Goal: Task Accomplishment & Management: Complete application form

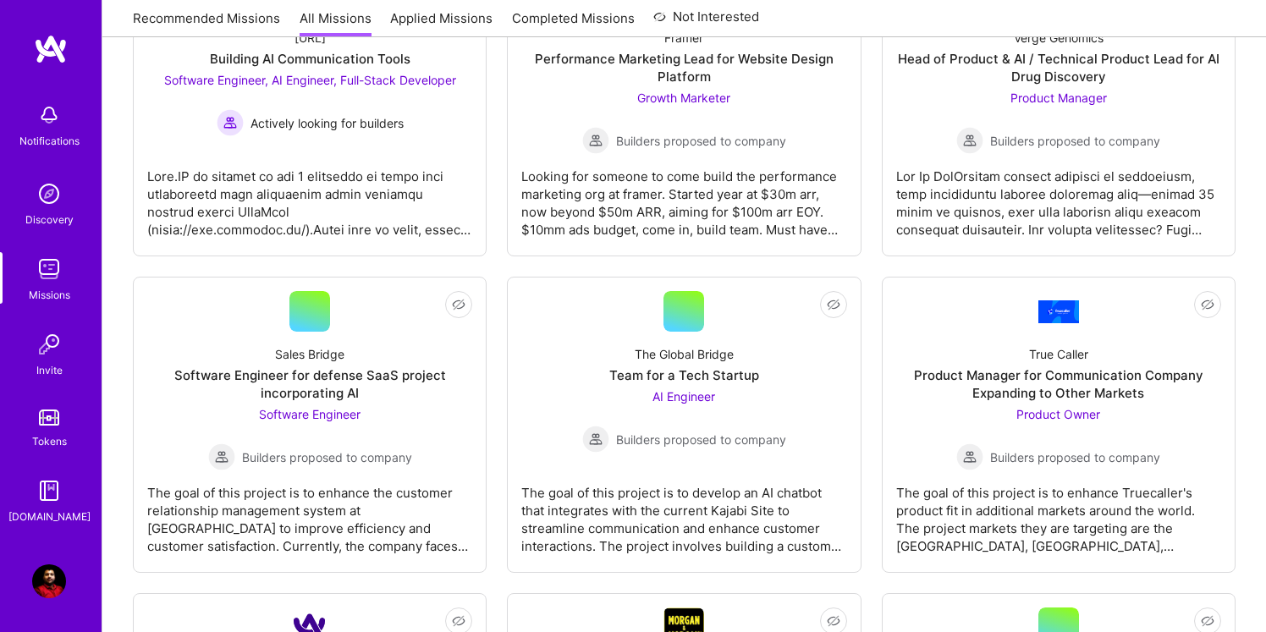
scroll to position [3491, 0]
click at [414, 432] on div "Sales Bridge Software Engineer for defense SaaS project incorporating AI Softwa…" at bounding box center [309, 400] width 325 height 139
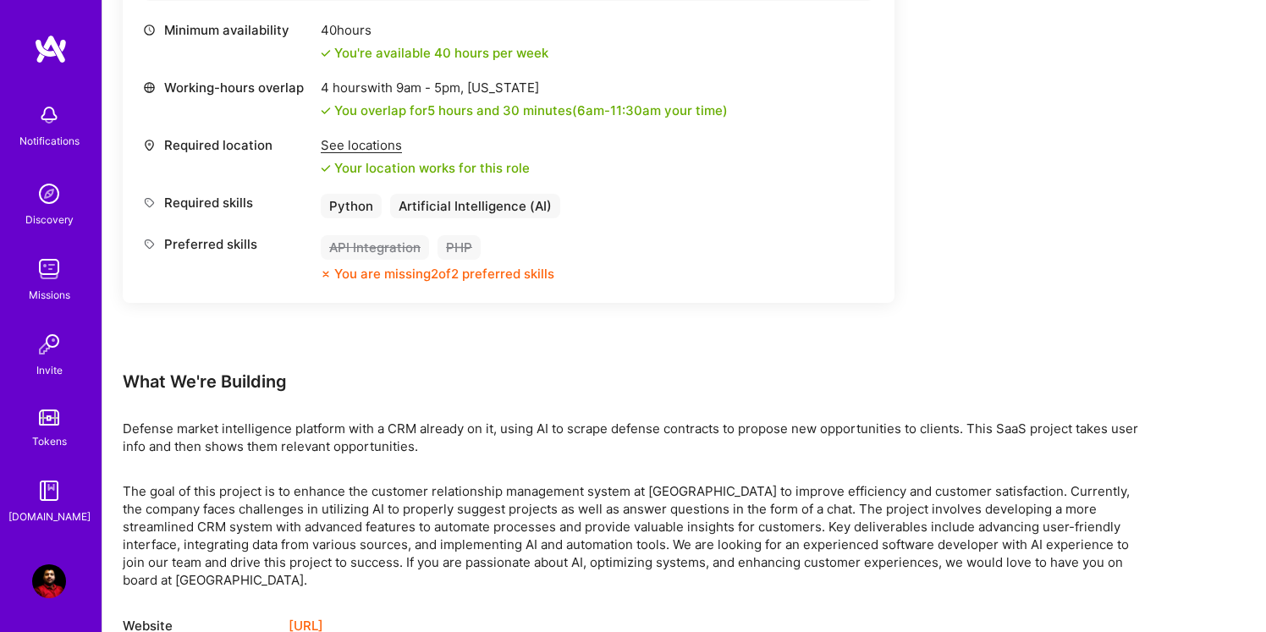
scroll to position [690, 0]
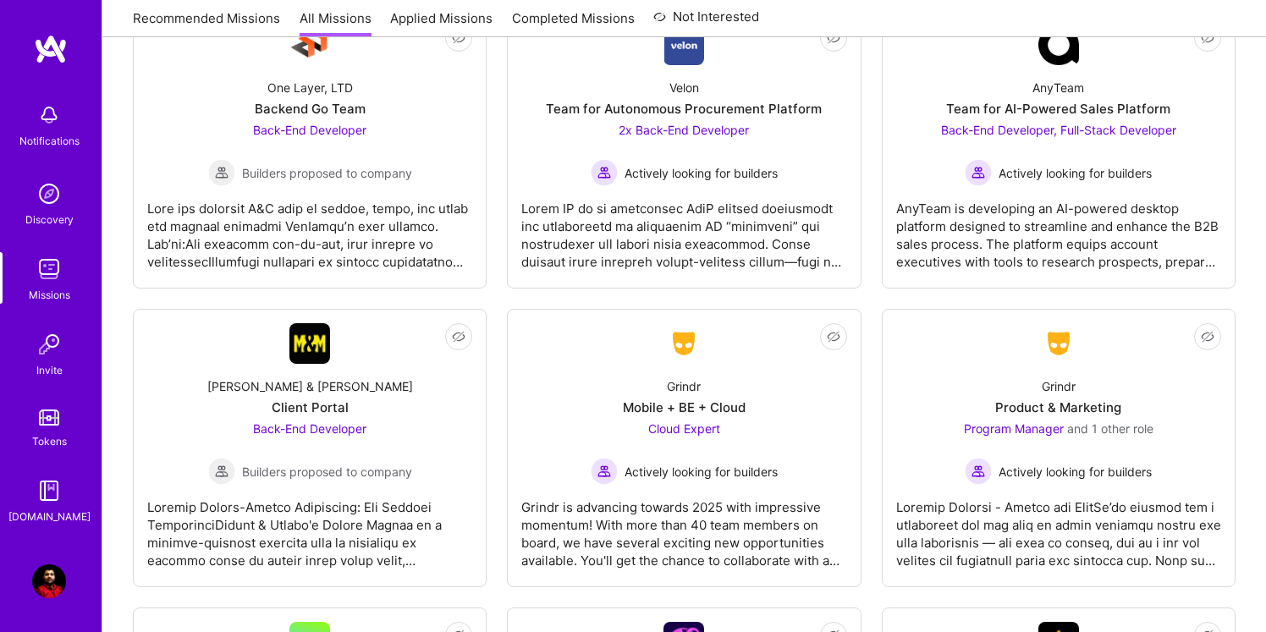
scroll to position [4392, 0]
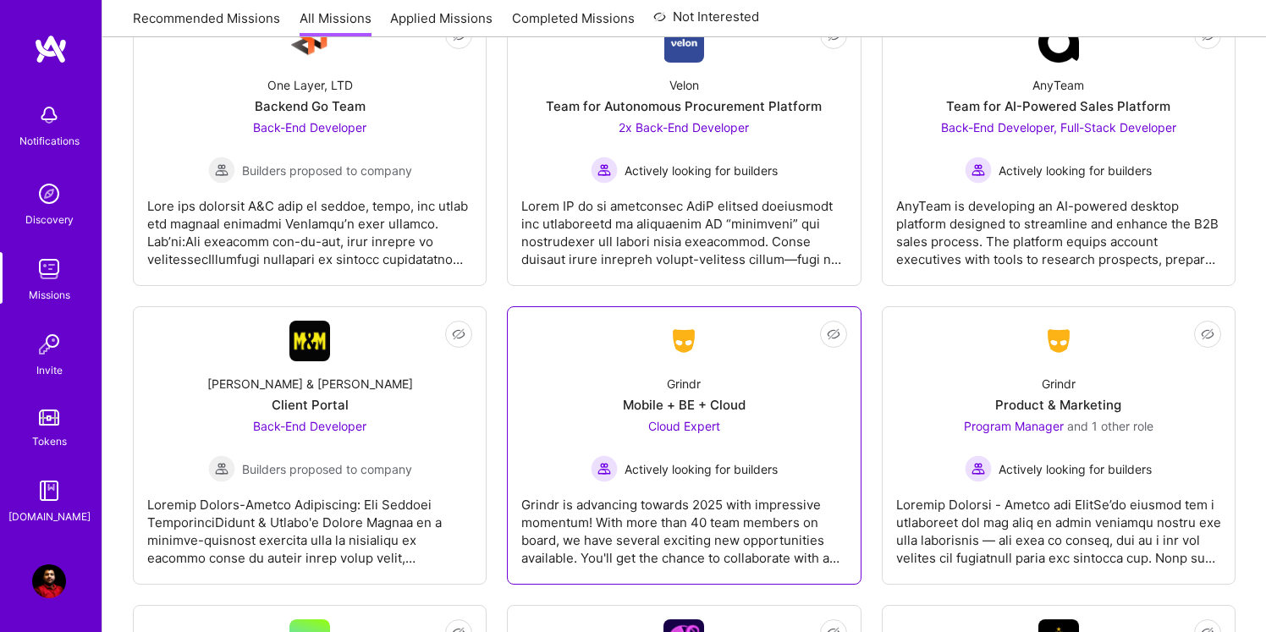
click at [753, 376] on div "Grindr Mobile + BE + Cloud Cloud Expert Actively looking for builders" at bounding box center [683, 421] width 325 height 121
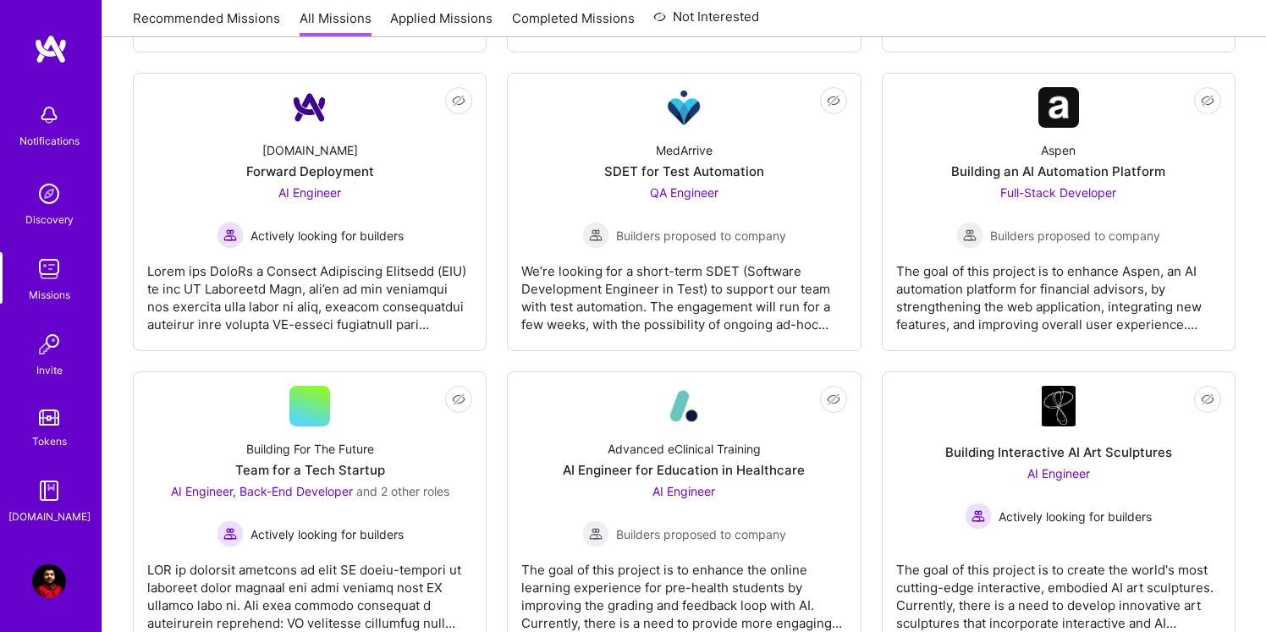
scroll to position [1788, 0]
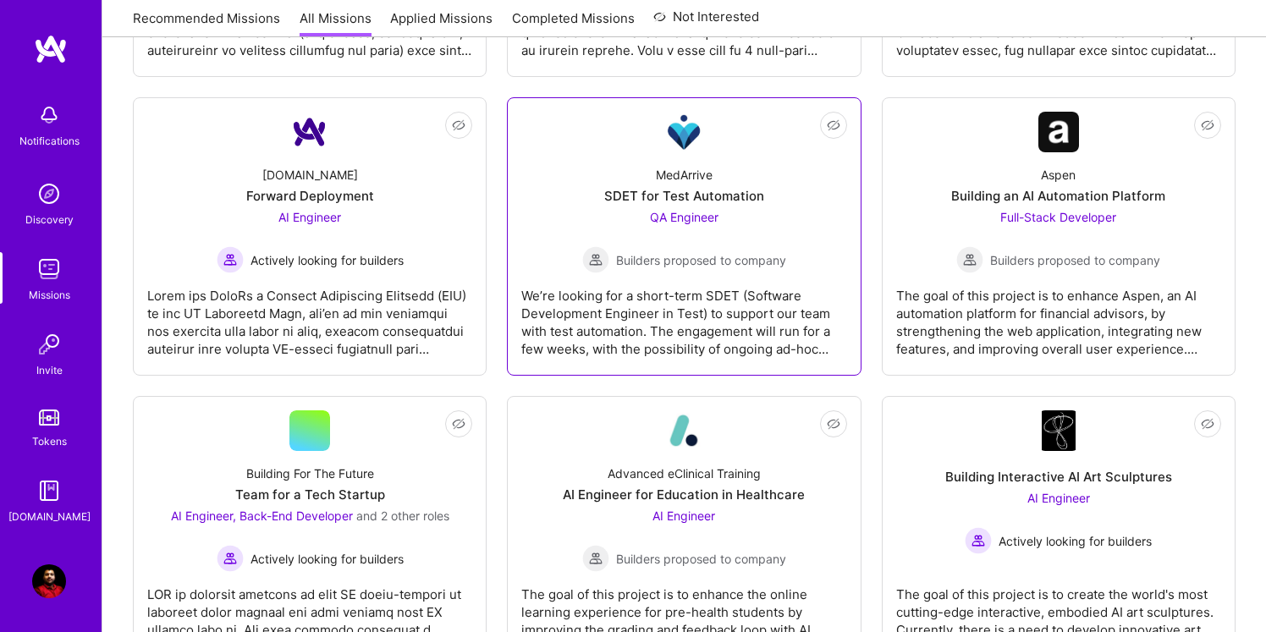
click at [704, 329] on div "We’re looking for a short-term SDET (Software Development Engineer in Test) to …" at bounding box center [683, 315] width 325 height 85
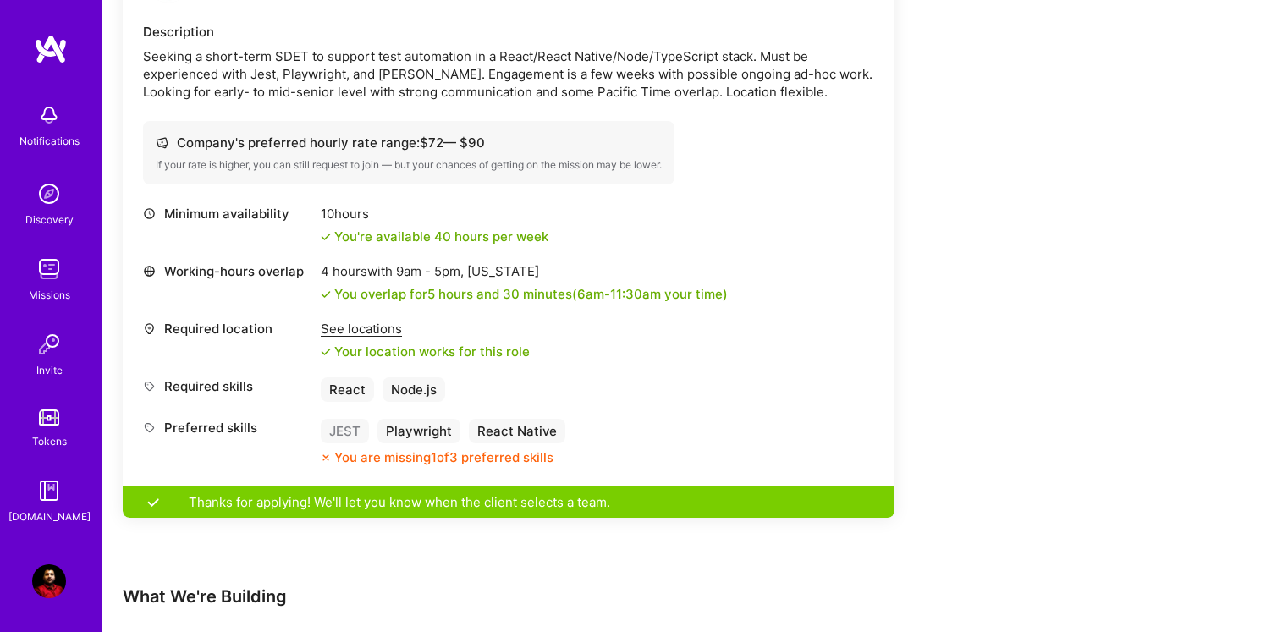
scroll to position [526, 0]
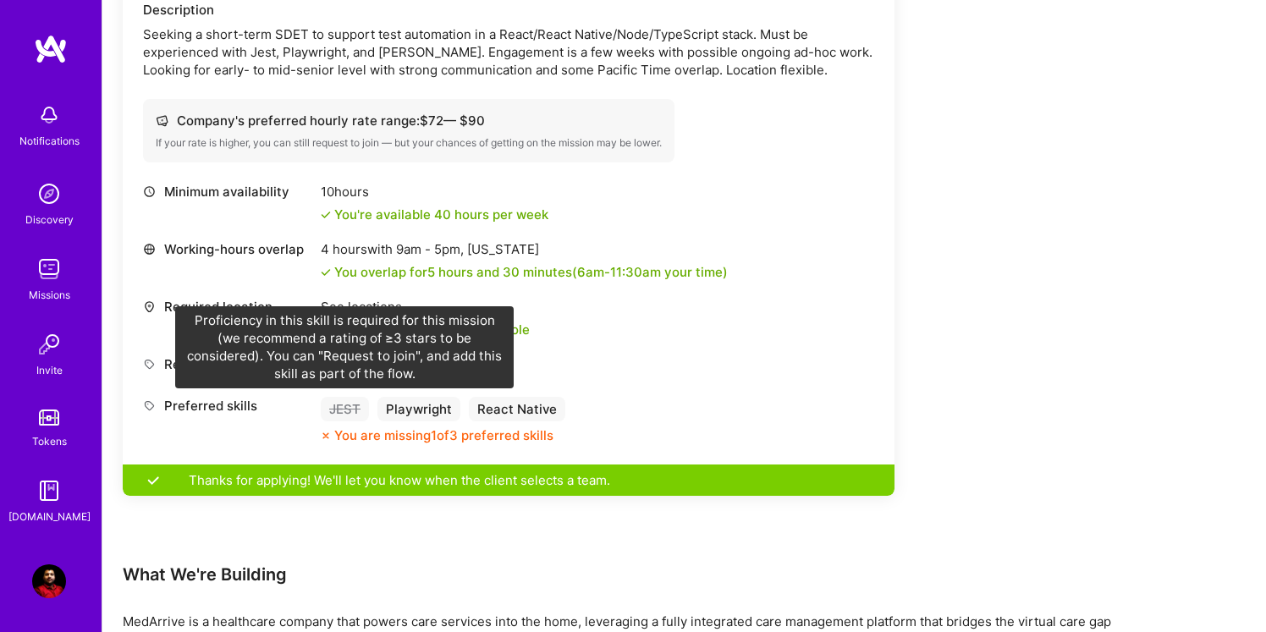
click at [334, 412] on div "JEST" at bounding box center [345, 409] width 48 height 25
click at [352, 409] on div "JEST" at bounding box center [345, 409] width 48 height 25
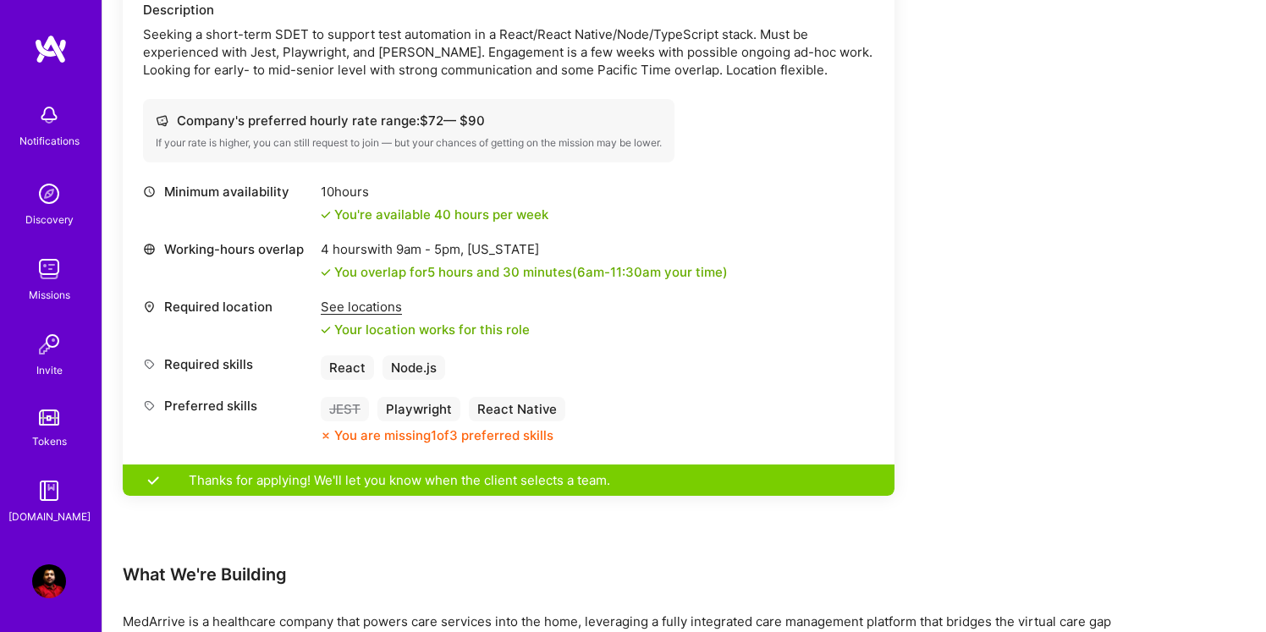
click at [352, 409] on div "JEST" at bounding box center [345, 409] width 48 height 25
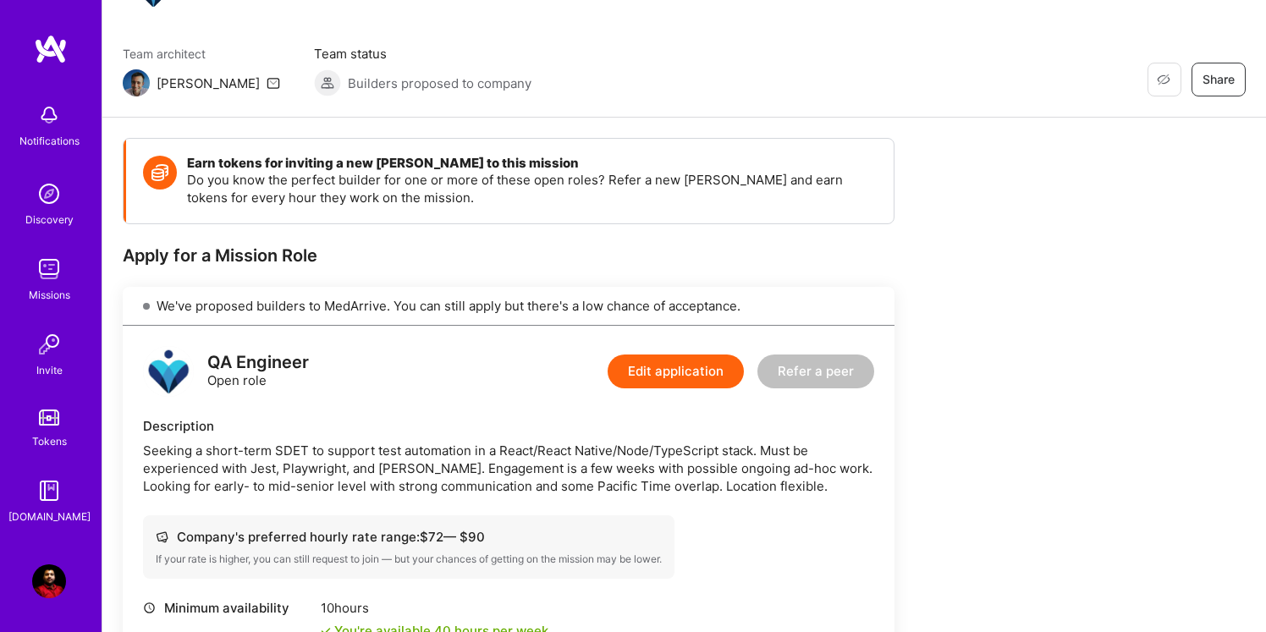
scroll to position [0, 0]
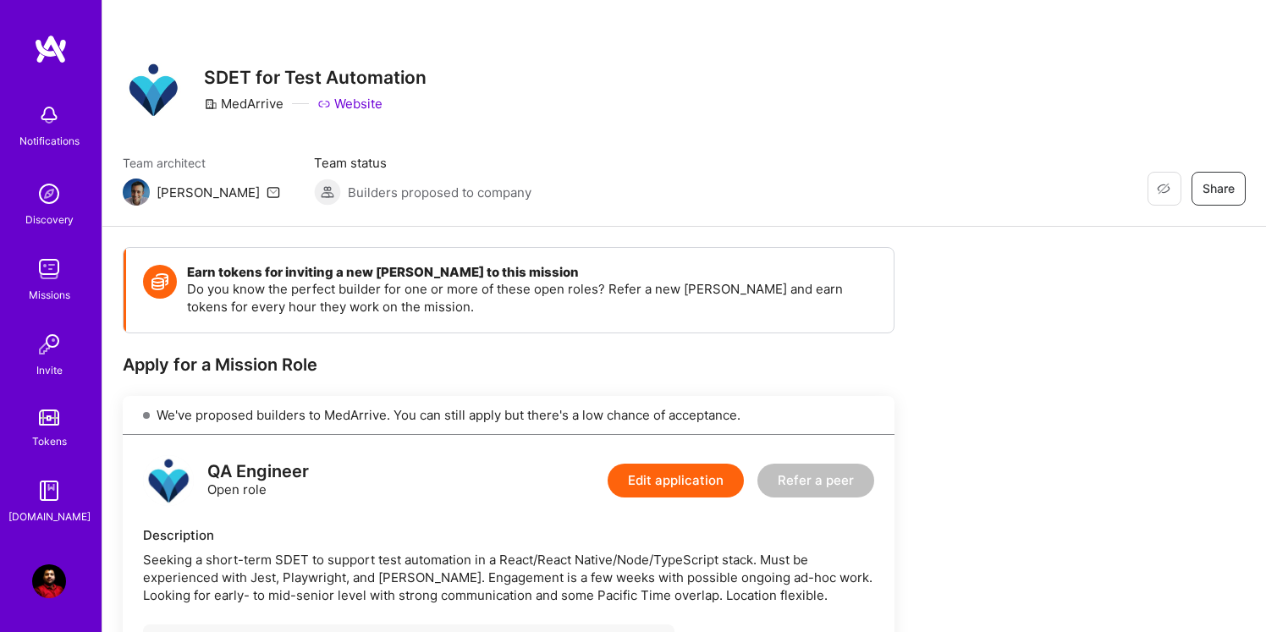
click at [705, 487] on button "Edit application" at bounding box center [676, 481] width 136 height 34
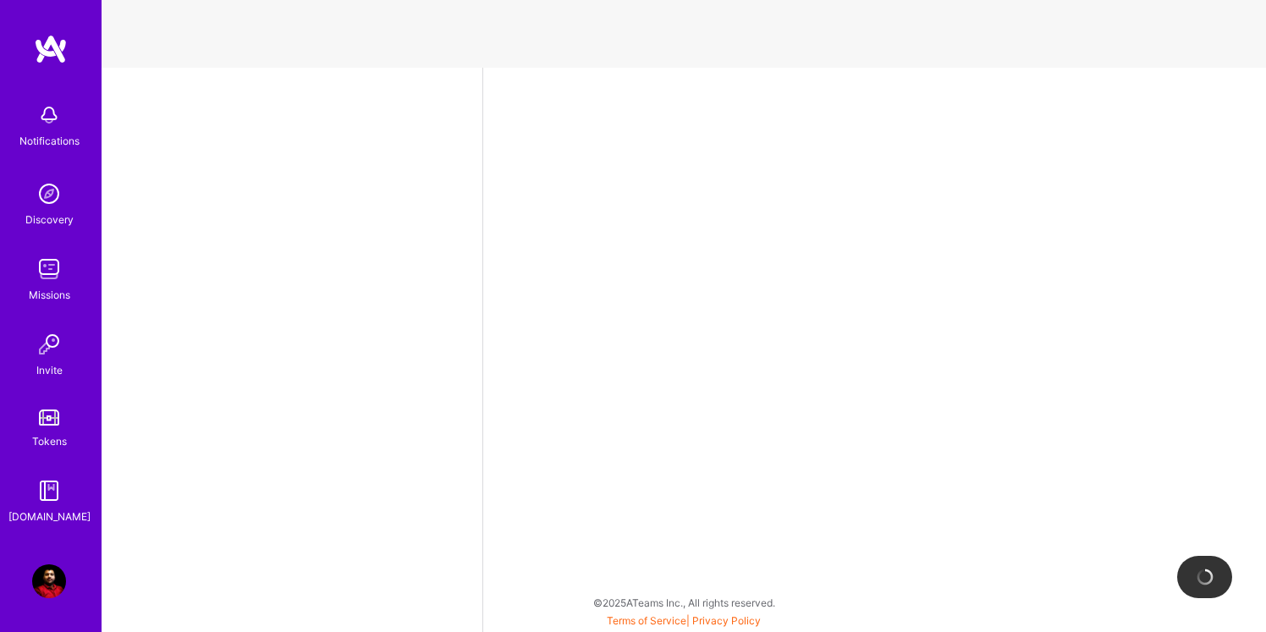
select select "US"
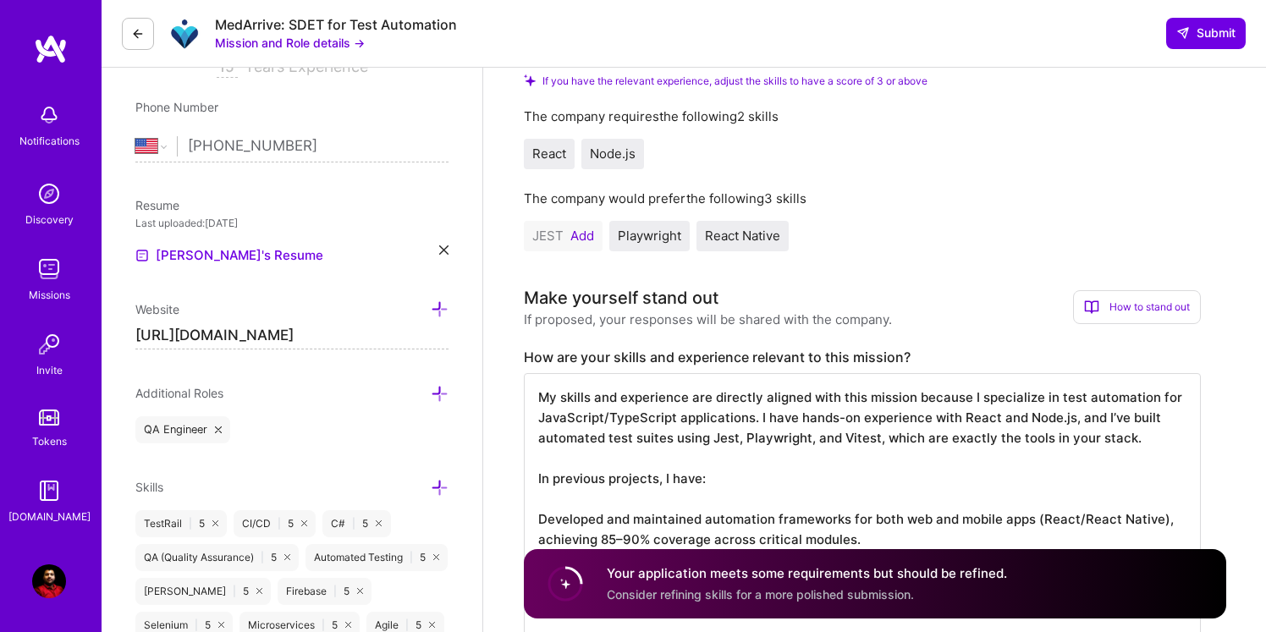
click at [576, 241] on button "Add" at bounding box center [583, 236] width 24 height 14
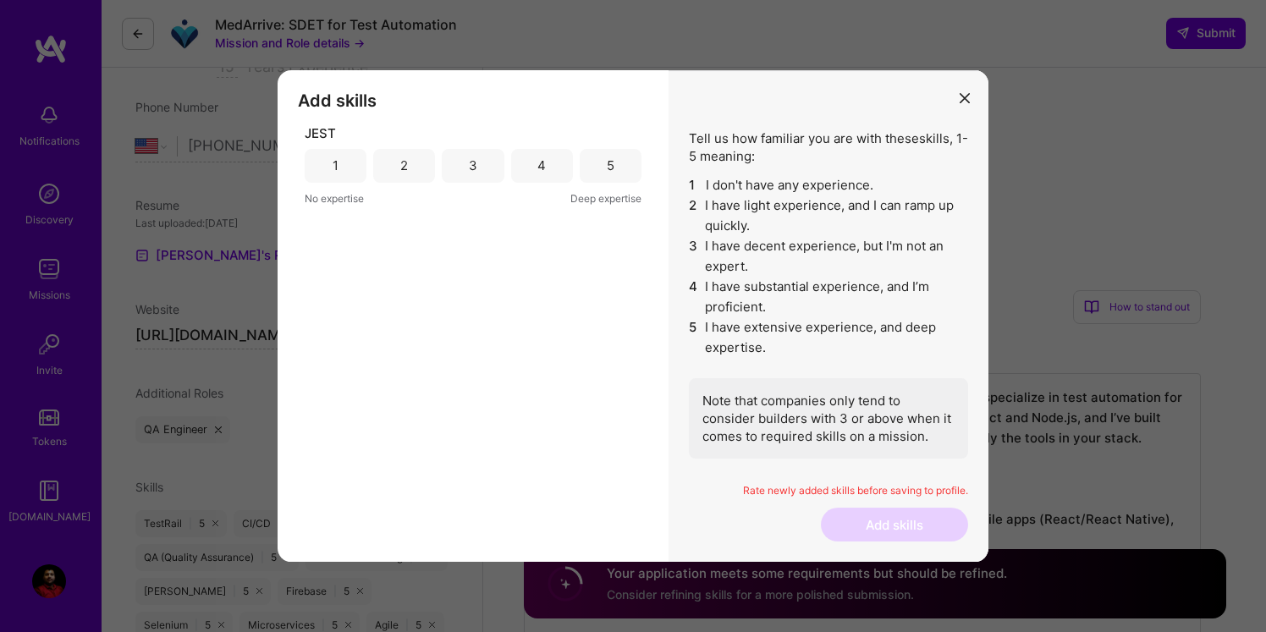
click at [546, 169] on div "4" at bounding box center [542, 166] width 62 height 34
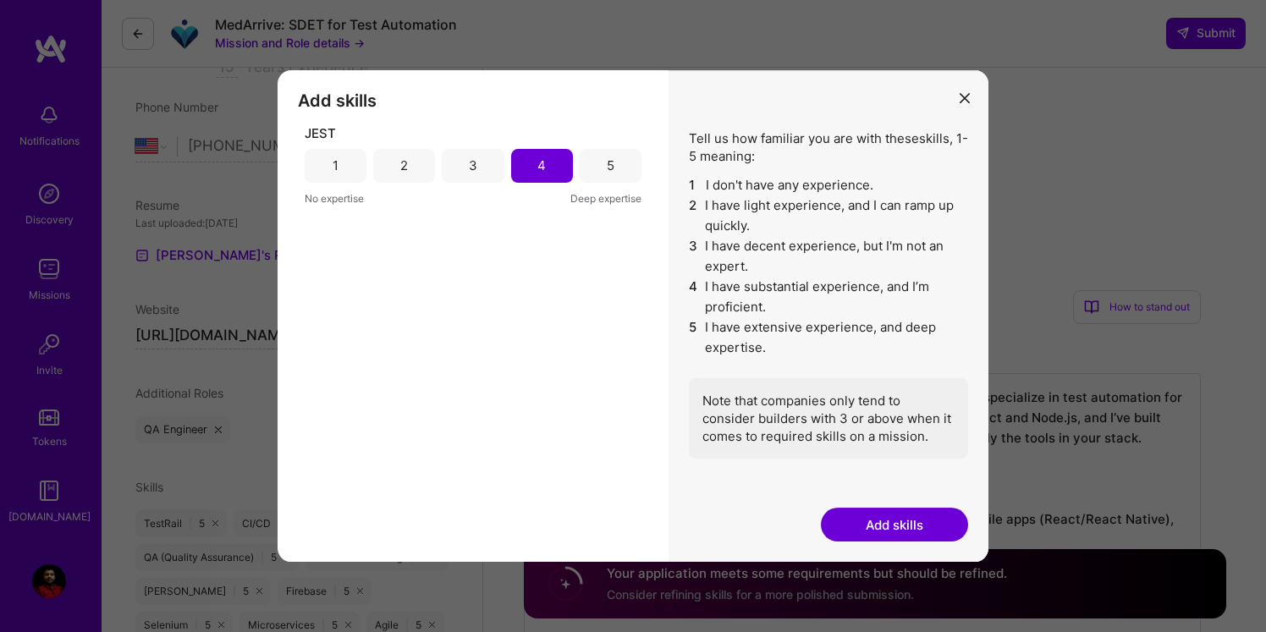
click at [886, 524] on button "Add skills" at bounding box center [894, 525] width 147 height 34
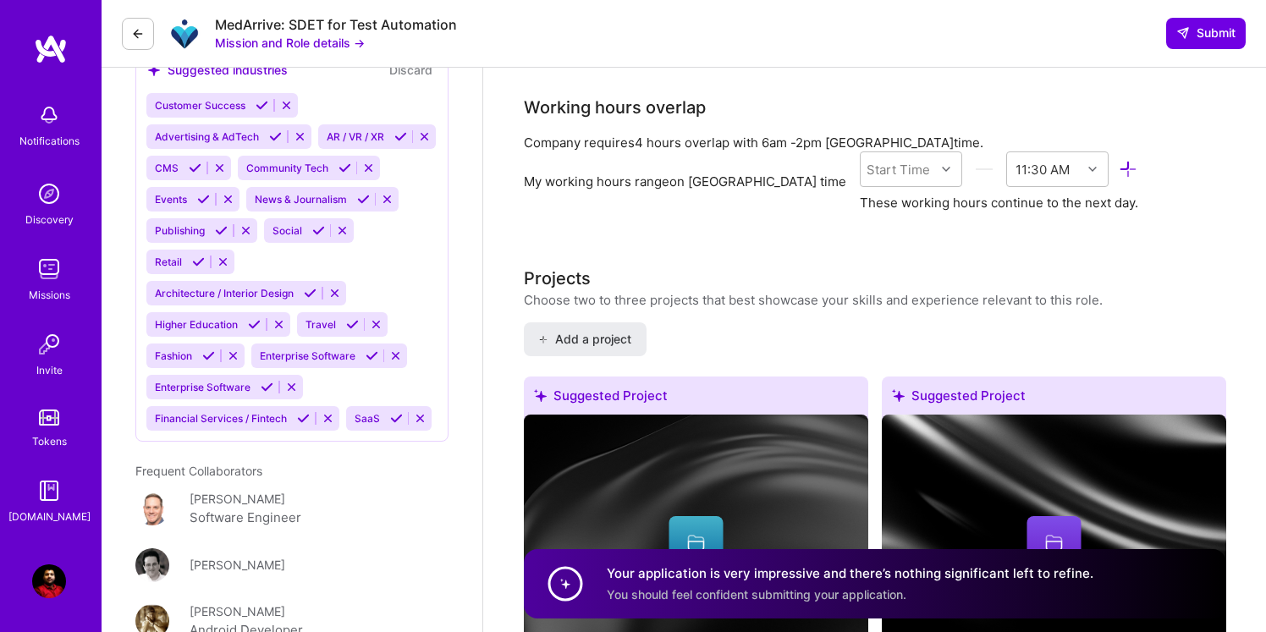
scroll to position [1833, 0]
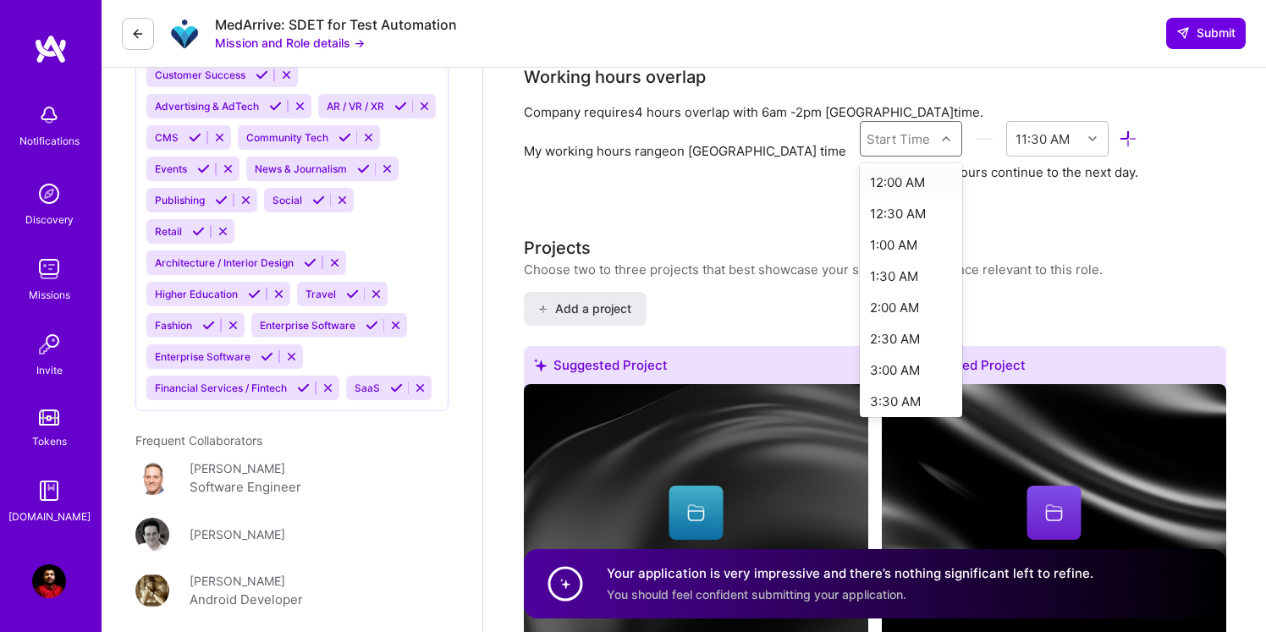
click at [935, 144] on div at bounding box center [948, 139] width 26 height 22
click at [869, 295] on div "6:30 AM" at bounding box center [911, 296] width 102 height 31
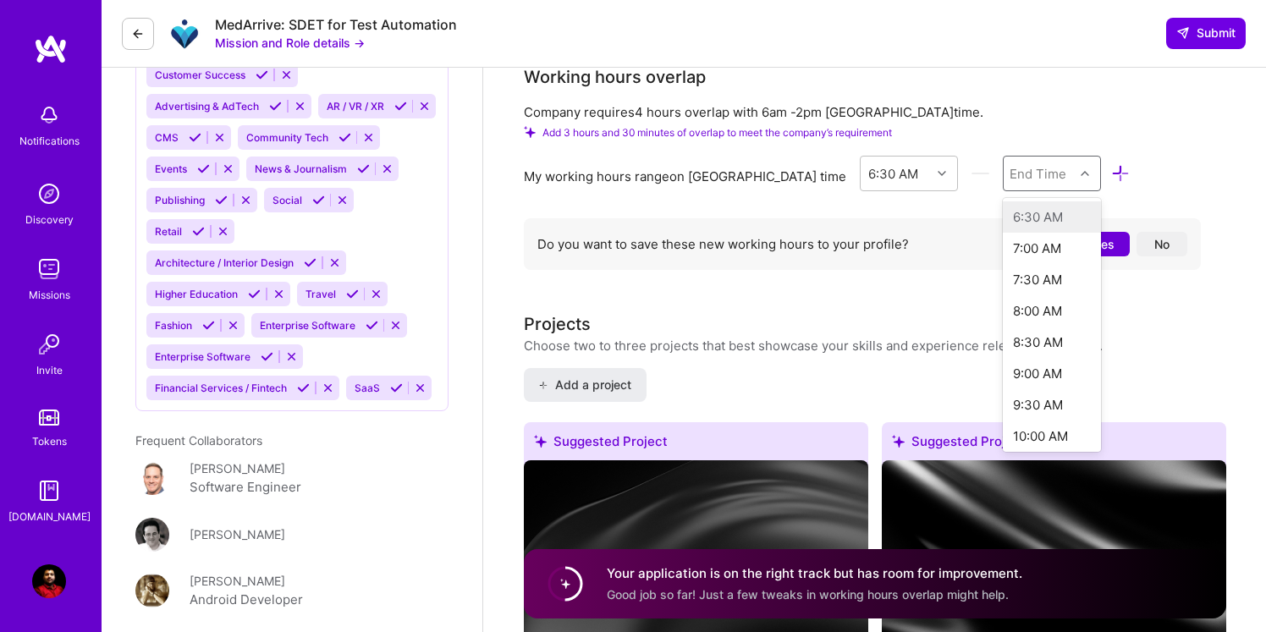
click at [1021, 162] on div "End Time" at bounding box center [1039, 174] width 71 height 34
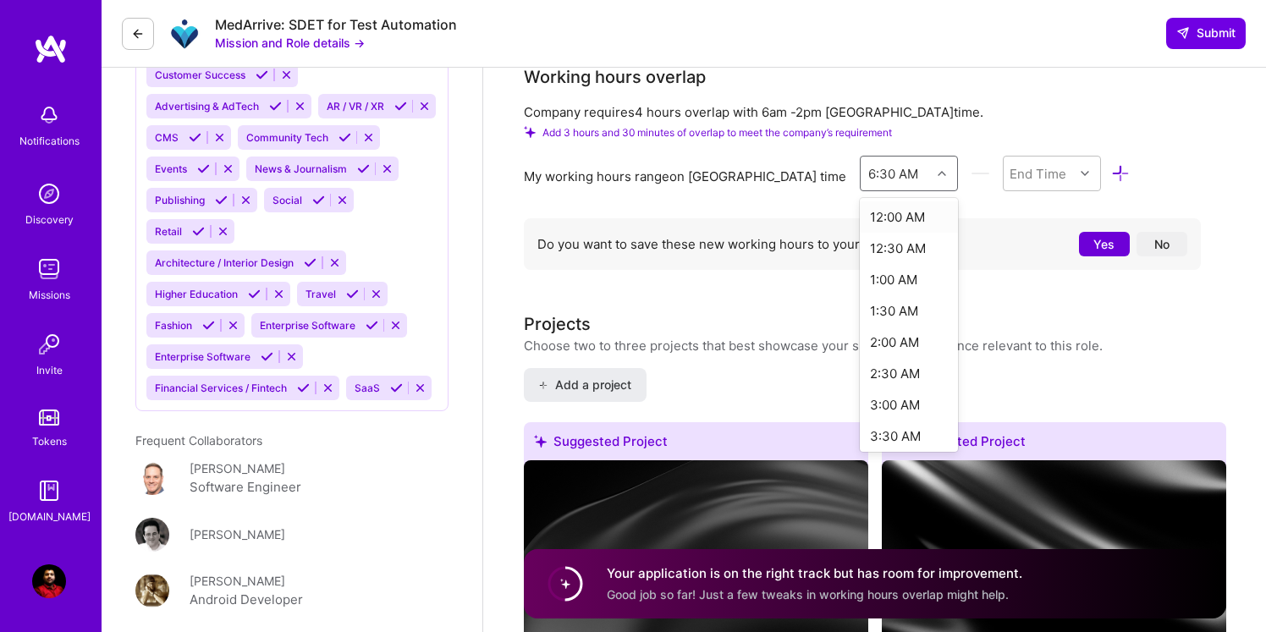
click at [931, 179] on div at bounding box center [944, 174] width 26 height 22
click at [938, 175] on icon at bounding box center [942, 173] width 8 height 8
click at [860, 291] on div "6:00 AM" at bounding box center [909, 290] width 99 height 31
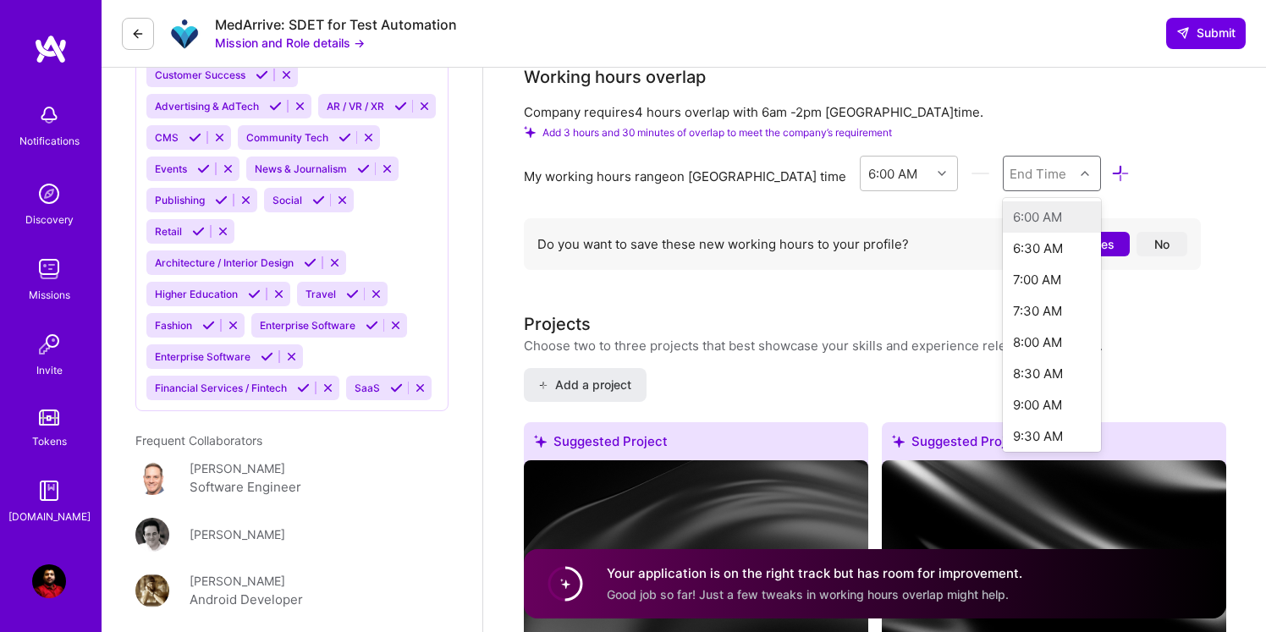
click at [1010, 173] on div "End Time" at bounding box center [1038, 173] width 57 height 18
click at [1018, 264] on div "11:30 PM" at bounding box center [1052, 267] width 99 height 31
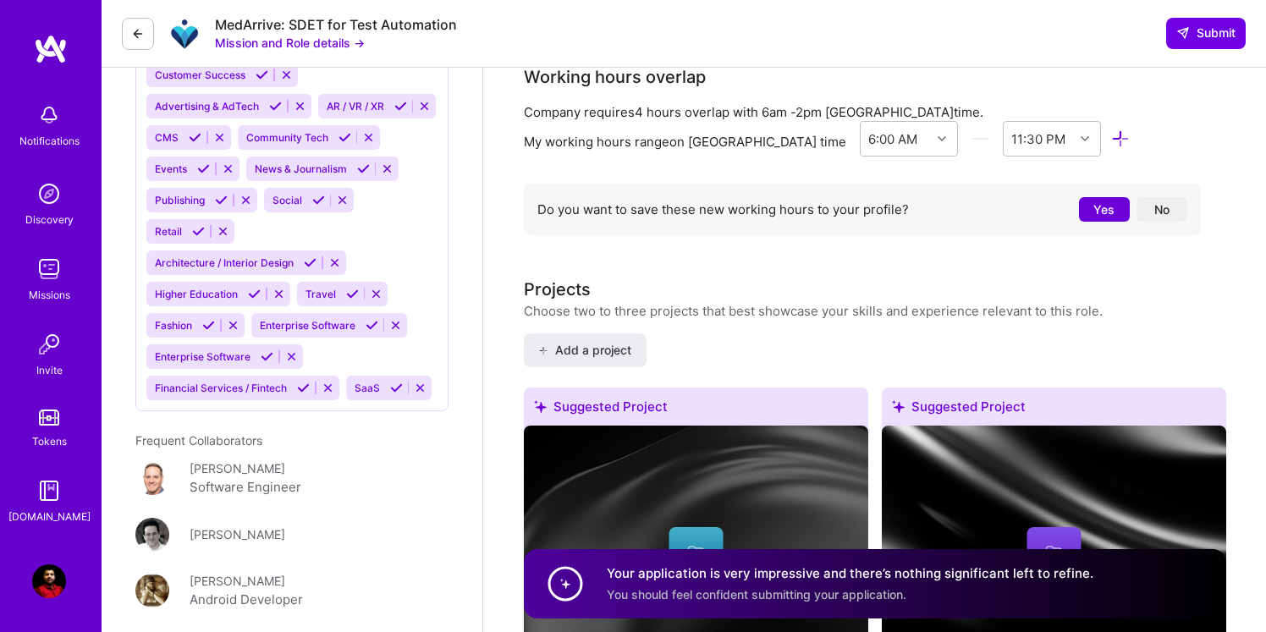
click at [1171, 210] on button "No" at bounding box center [1162, 209] width 51 height 25
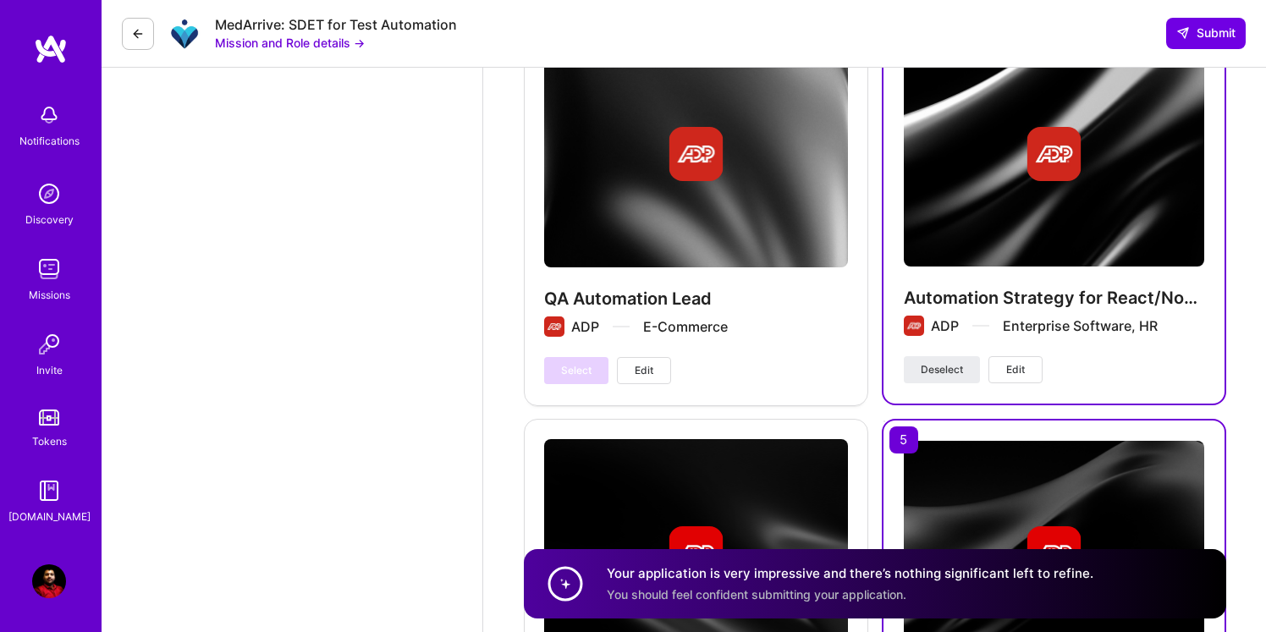
scroll to position [6400, 0]
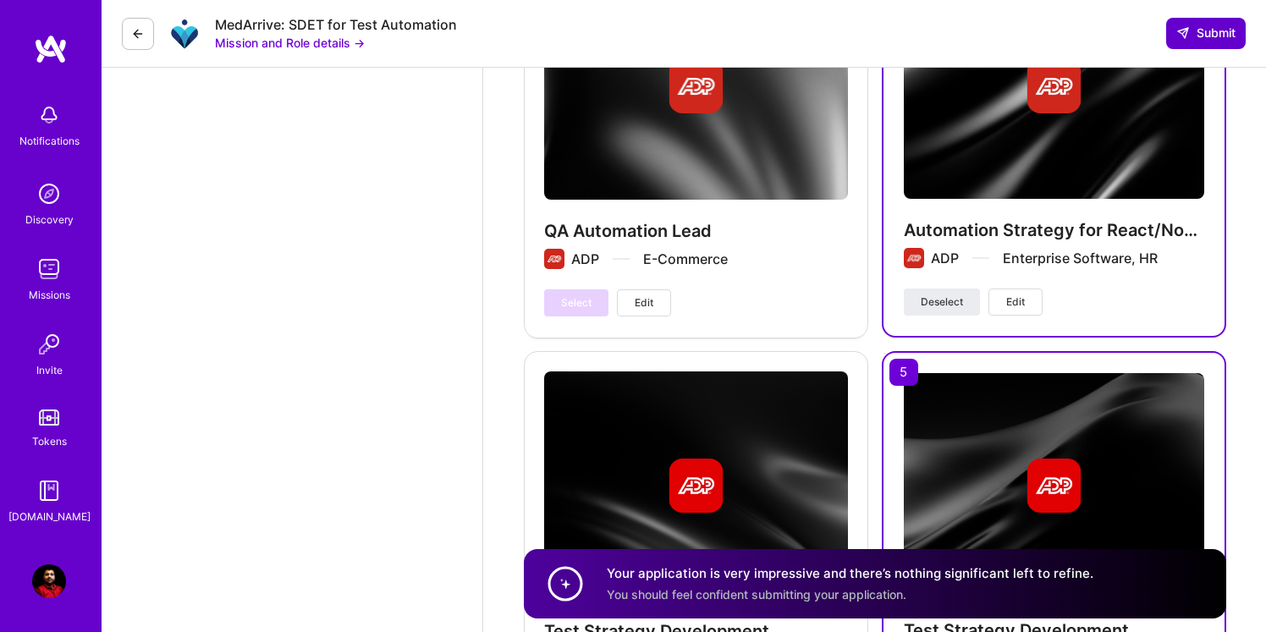
click at [1201, 26] on span "Submit" at bounding box center [1206, 33] width 59 height 17
click at [1199, 37] on span "Submit" at bounding box center [1206, 33] width 59 height 17
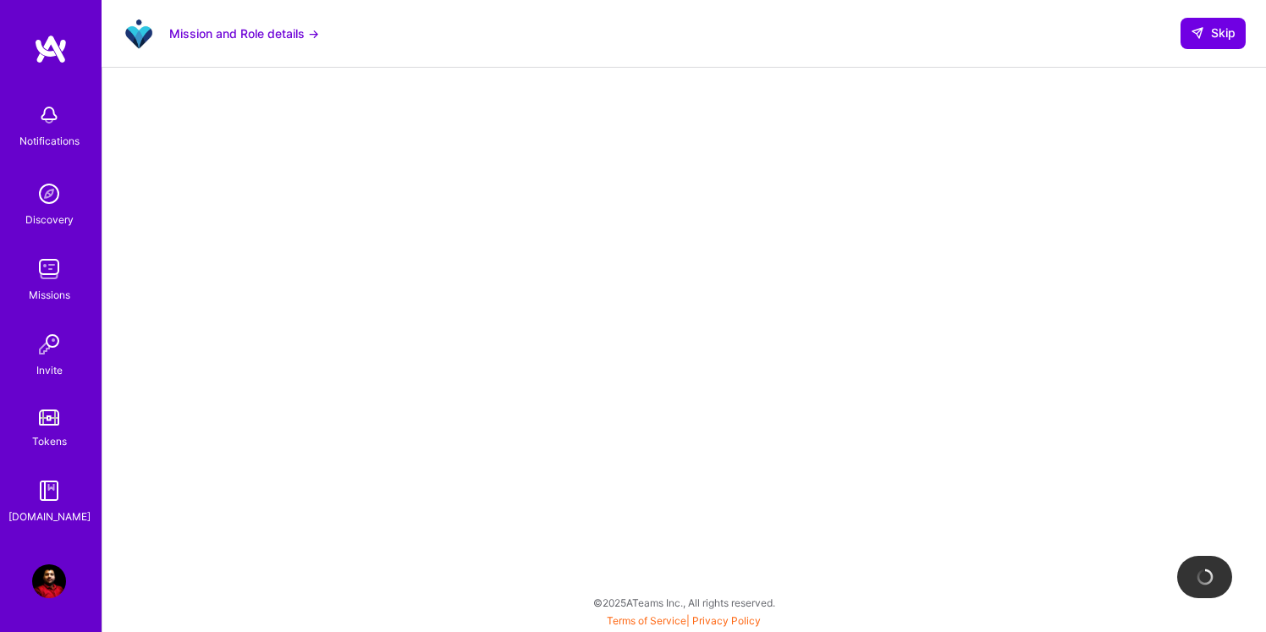
scroll to position [320, 0]
select select "US"
